Goal: Transaction & Acquisition: Purchase product/service

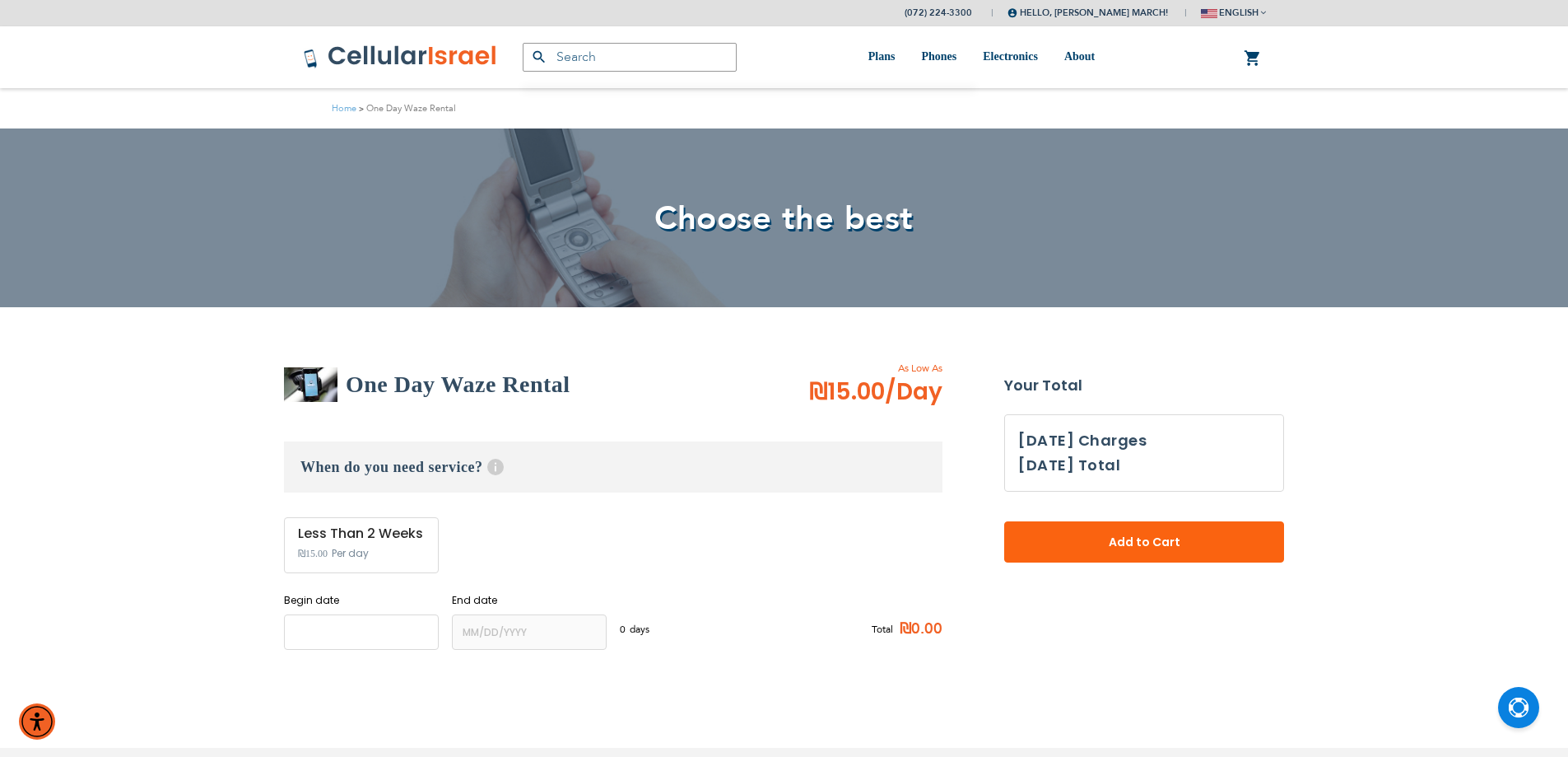
click at [324, 635] on input "name" at bounding box center [361, 631] width 154 height 35
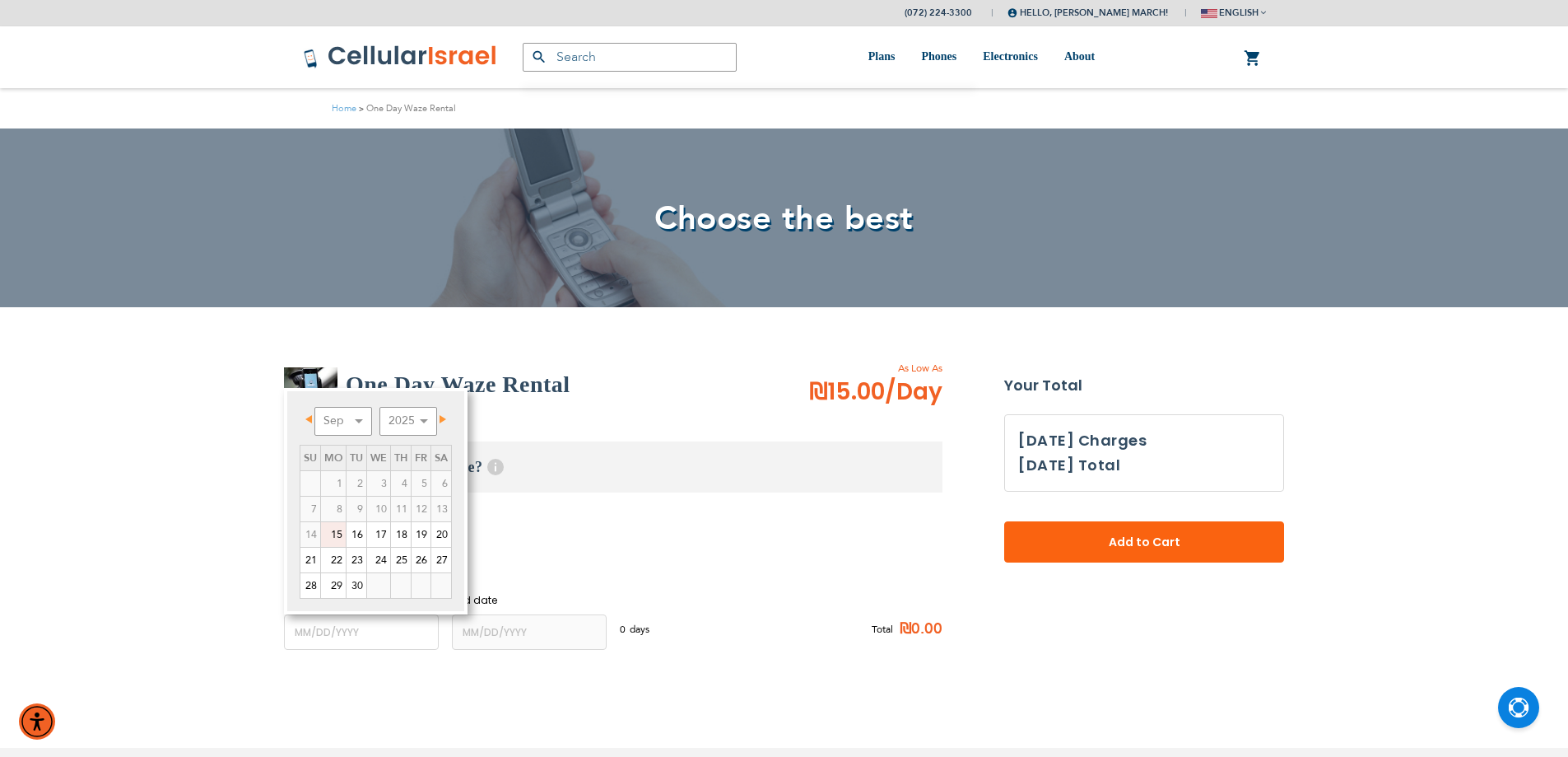
click at [339, 526] on link "15" at bounding box center [334, 534] width 25 height 25
type input "[DATE]"
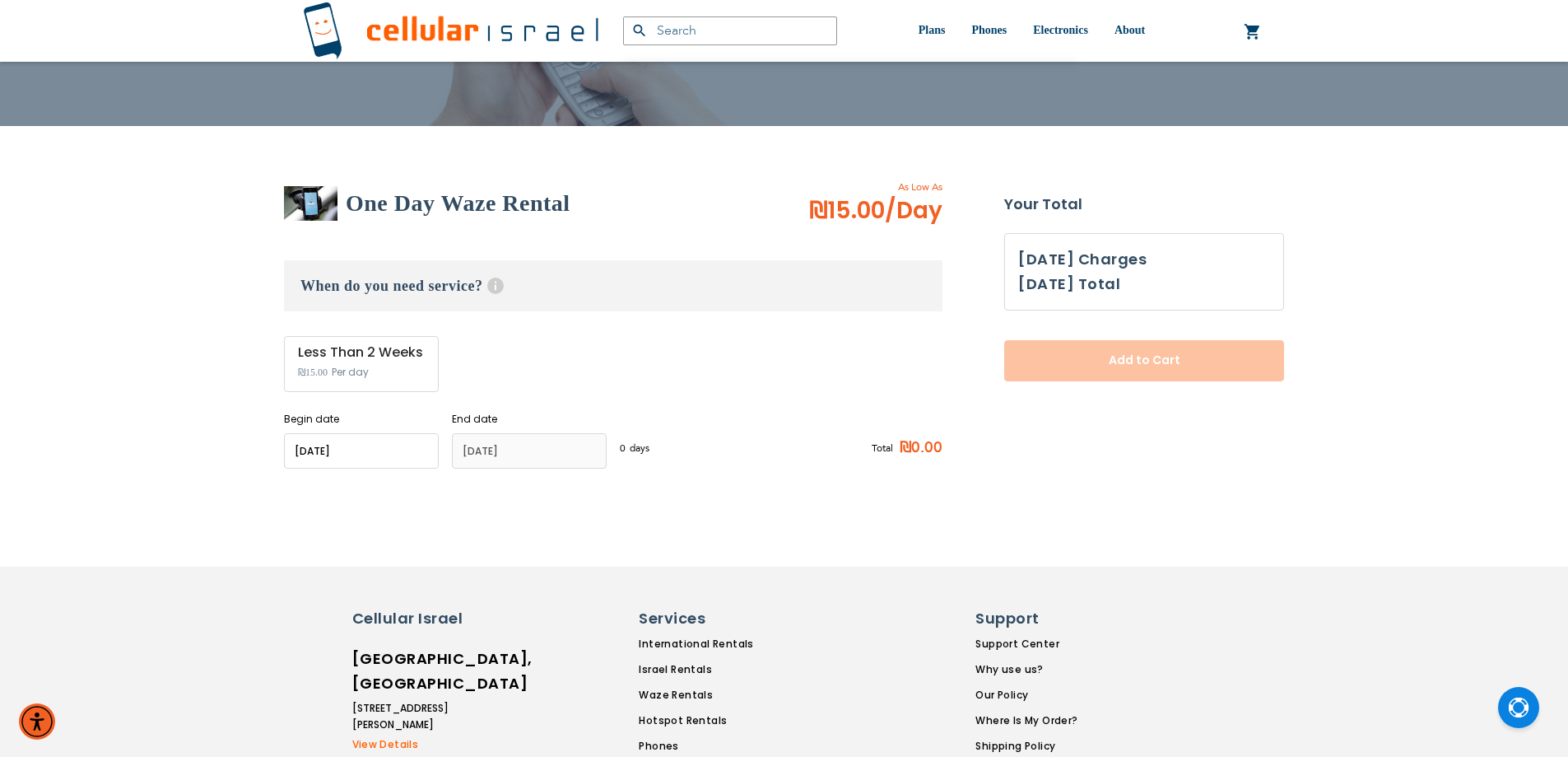
scroll to position [333, 0]
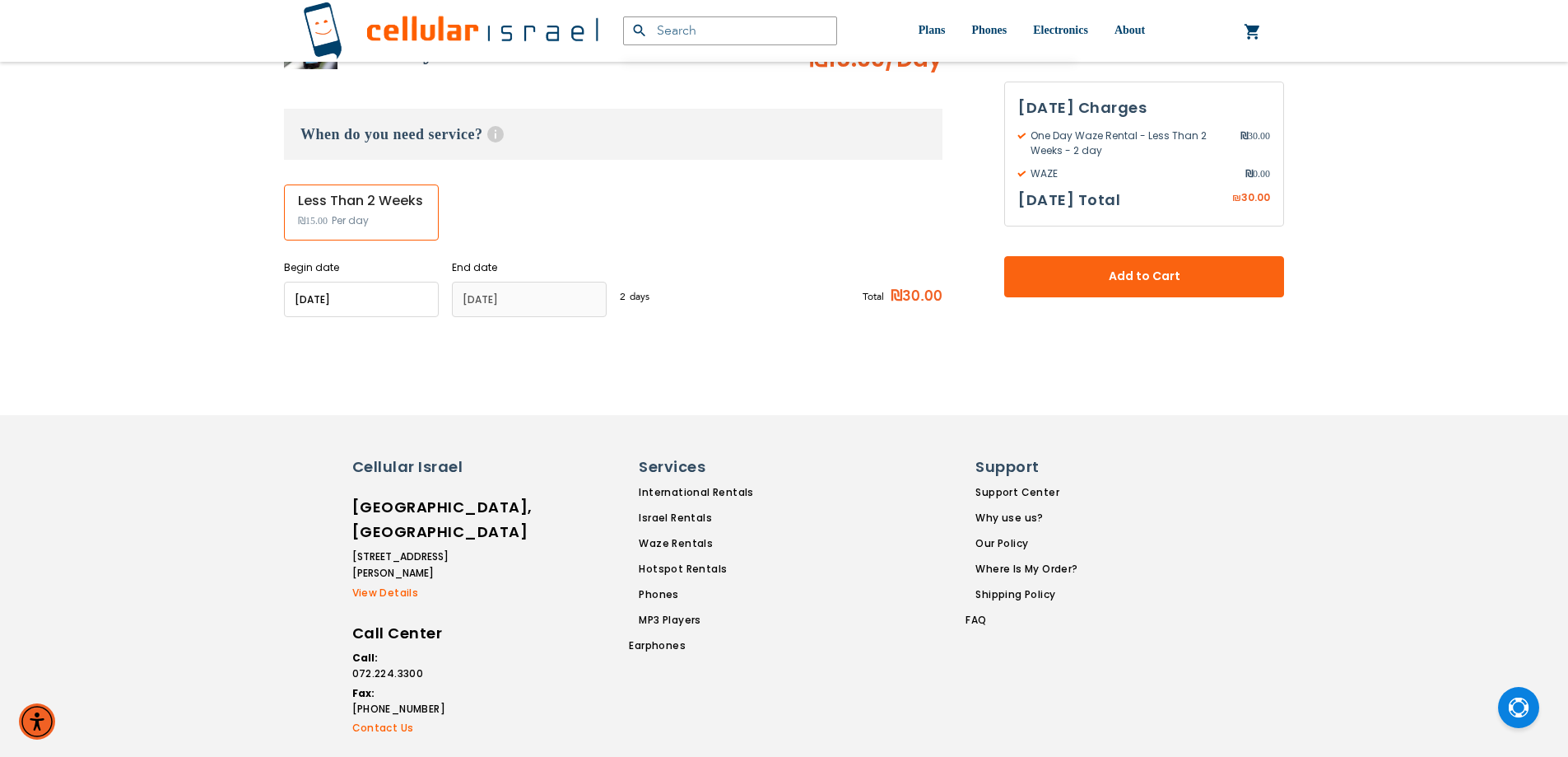
click at [1106, 211] on h3 "[DATE] Total" at bounding box center [1069, 201] width 102 height 25
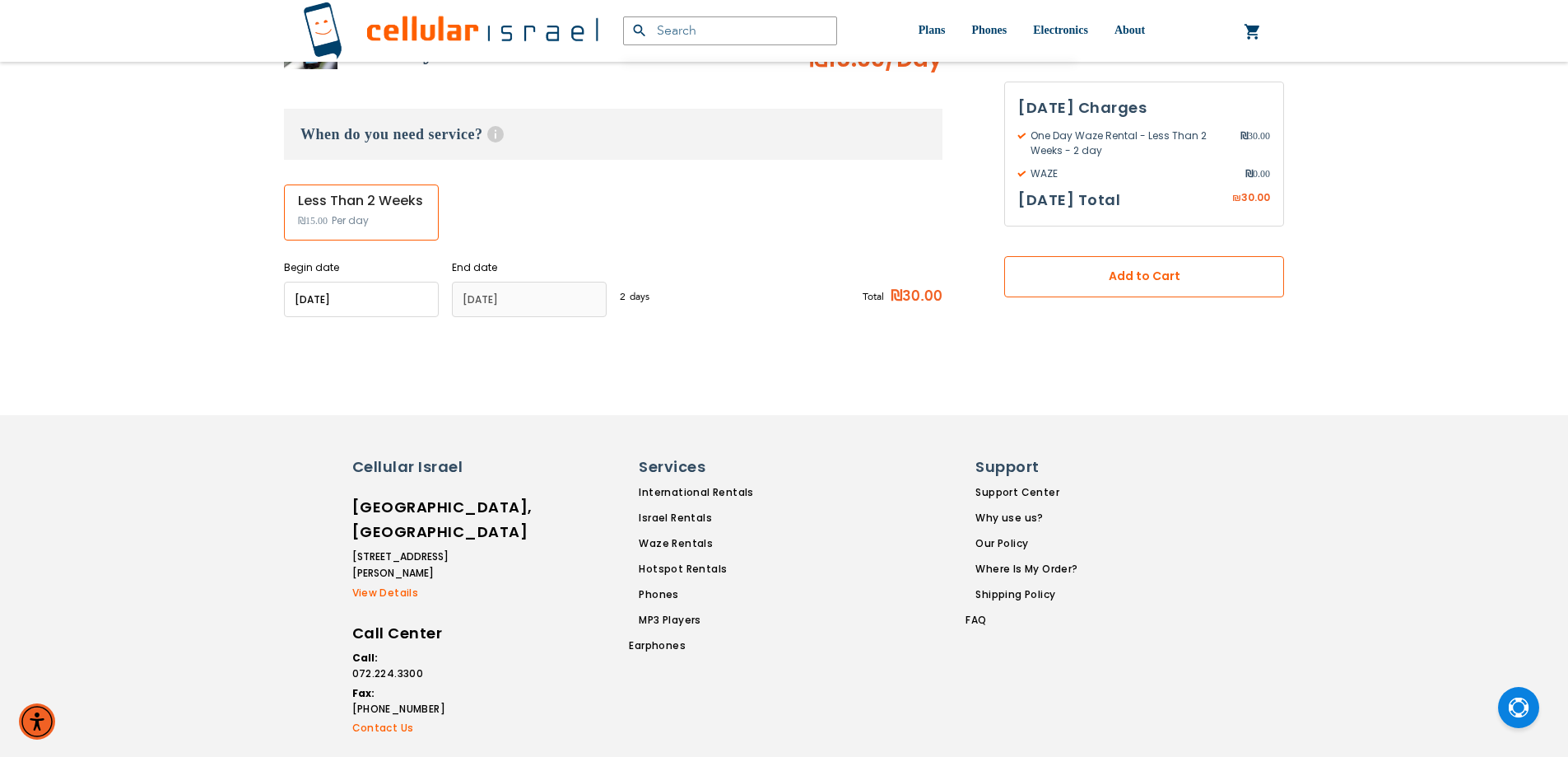
click at [1101, 259] on button "Add to Cart" at bounding box center [1144, 276] width 280 height 41
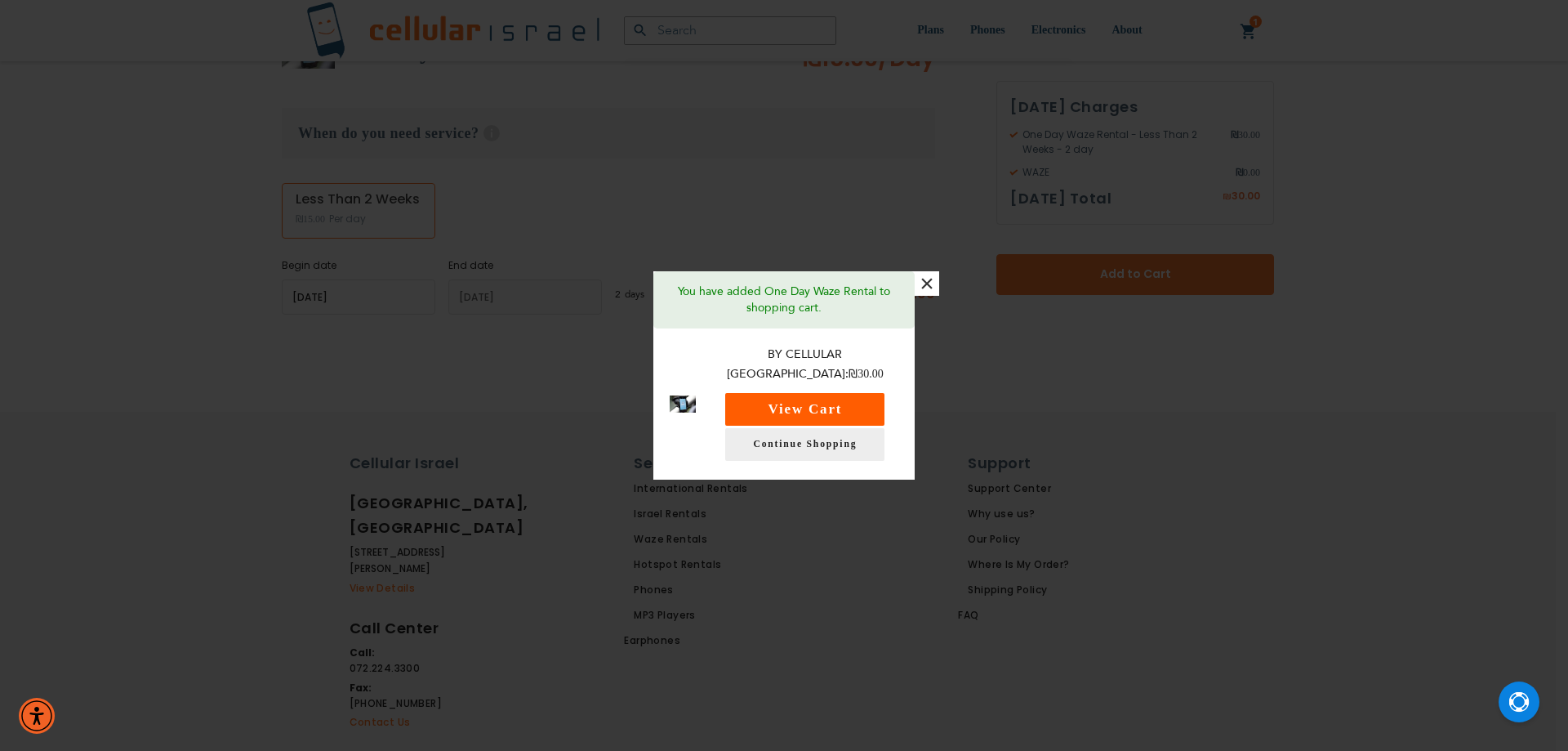
click at [813, 400] on button "View Cart" at bounding box center [804, 409] width 159 height 32
